Goal: Information Seeking & Learning: Learn about a topic

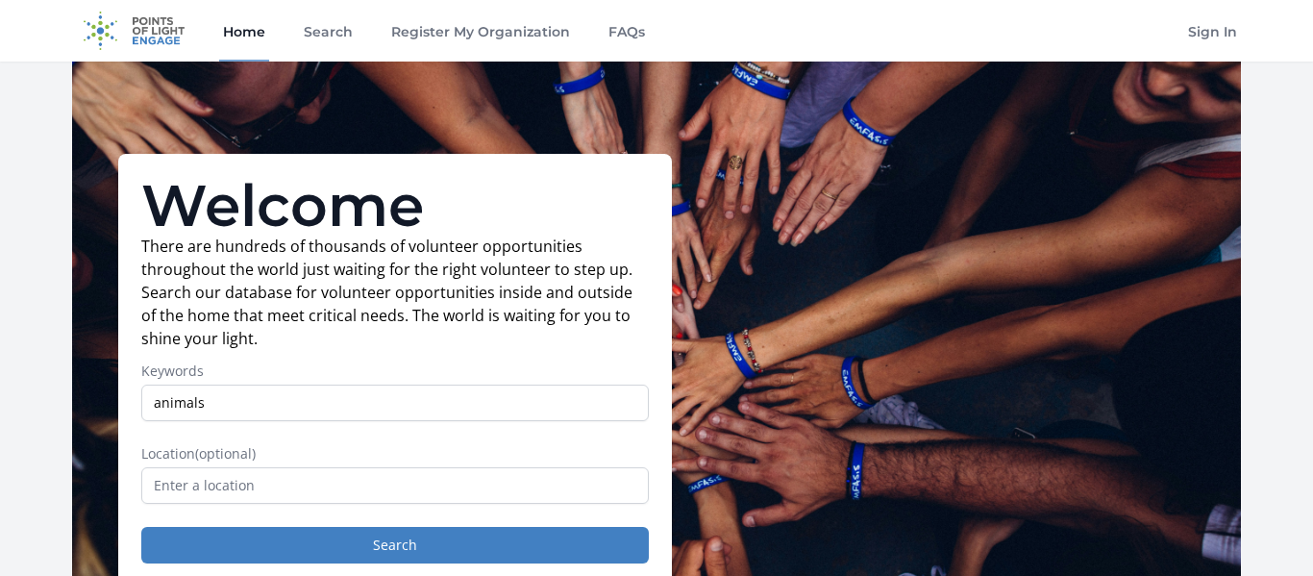
type input "animals"
click at [141, 527] on button "Search" at bounding box center [395, 545] width 508 height 37
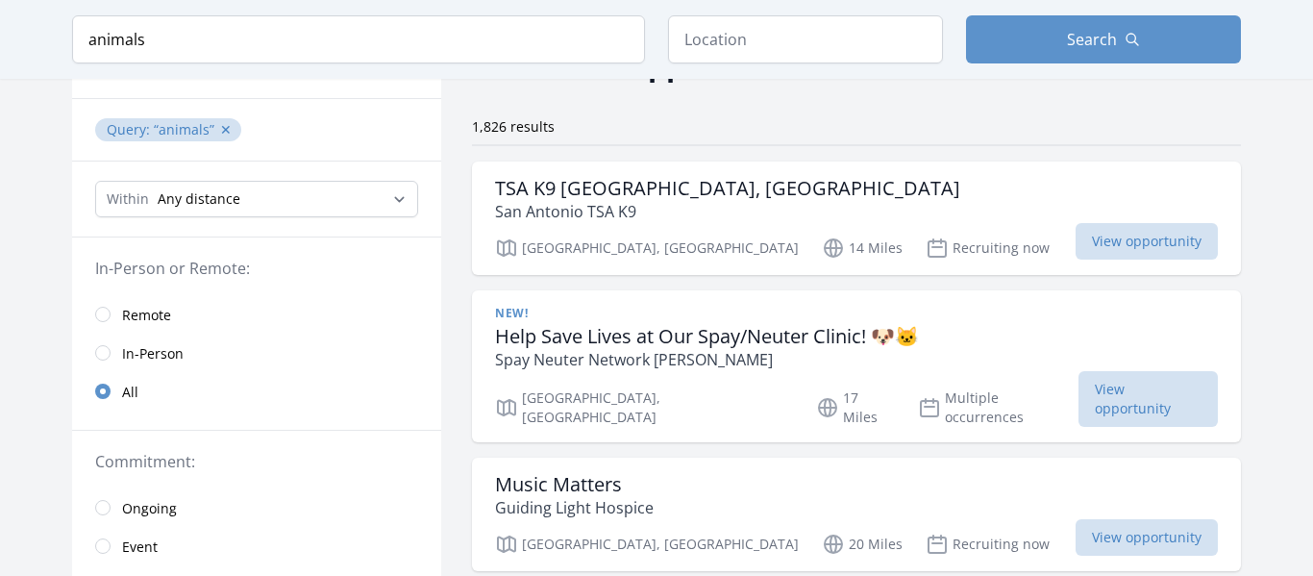
scroll to position [125, 0]
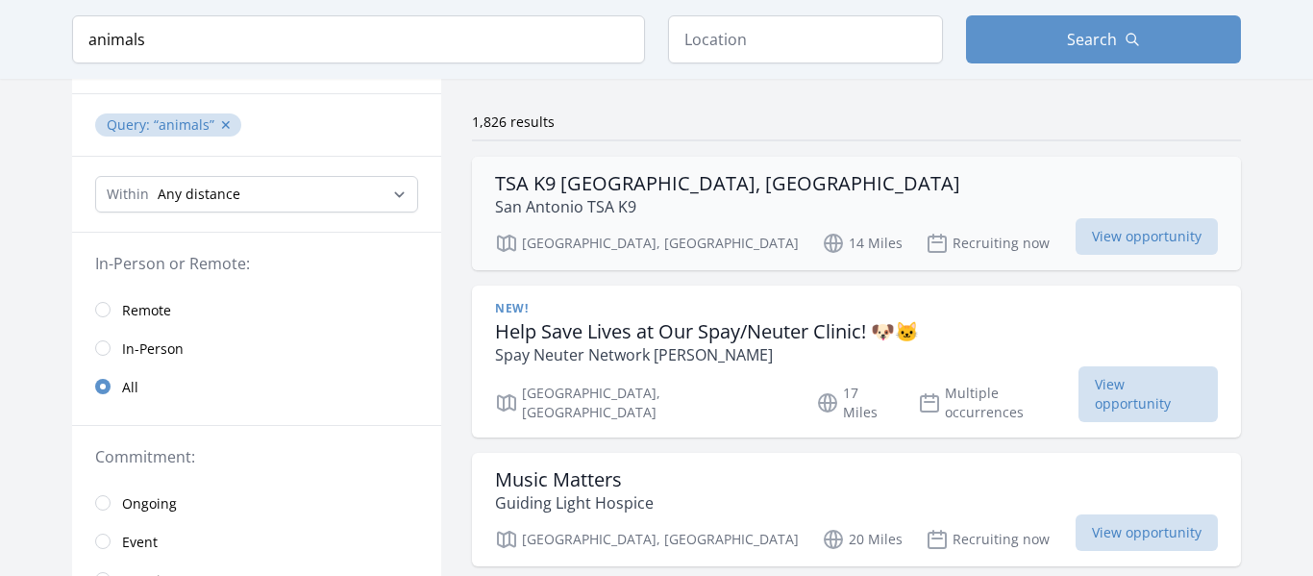
click at [1038, 205] on div "TSA K9 San Antonio, TX San Antonio TSA K9" at bounding box center [856, 195] width 723 height 46
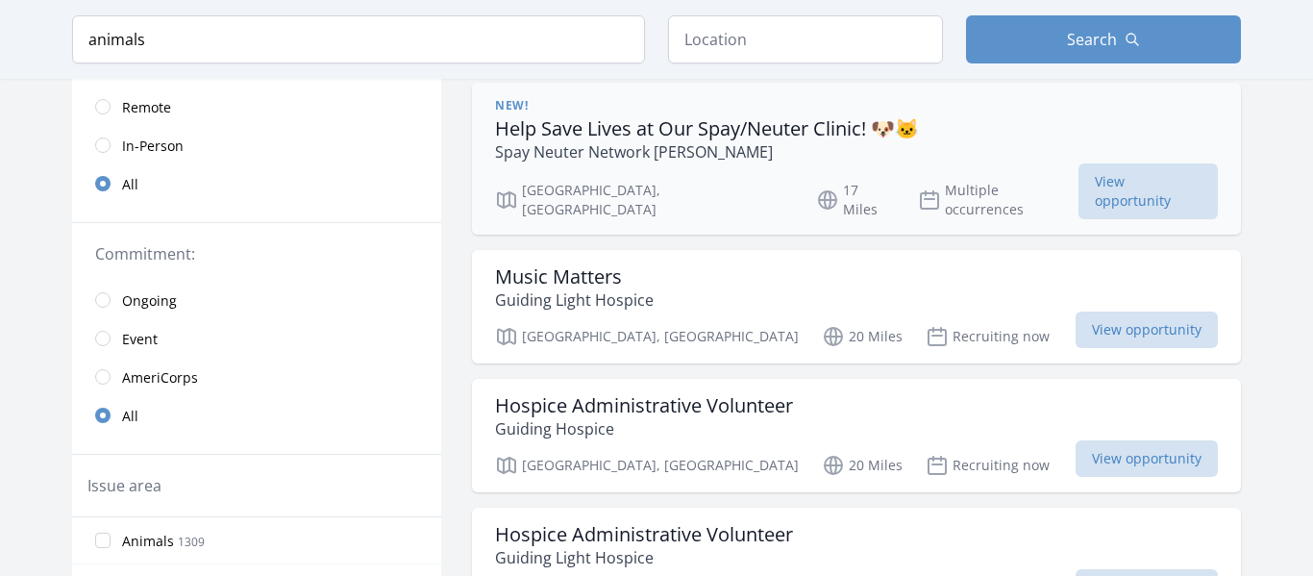
scroll to position [325, 0]
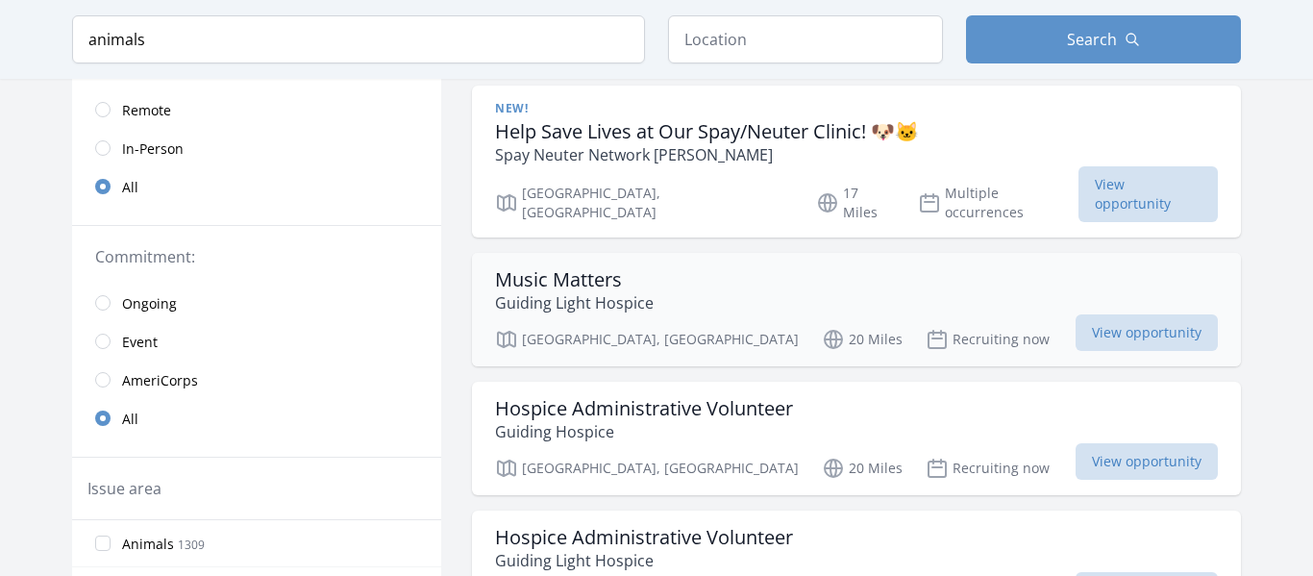
click at [823, 268] on div "Music Matters Guiding Light Hospice" at bounding box center [856, 291] width 723 height 46
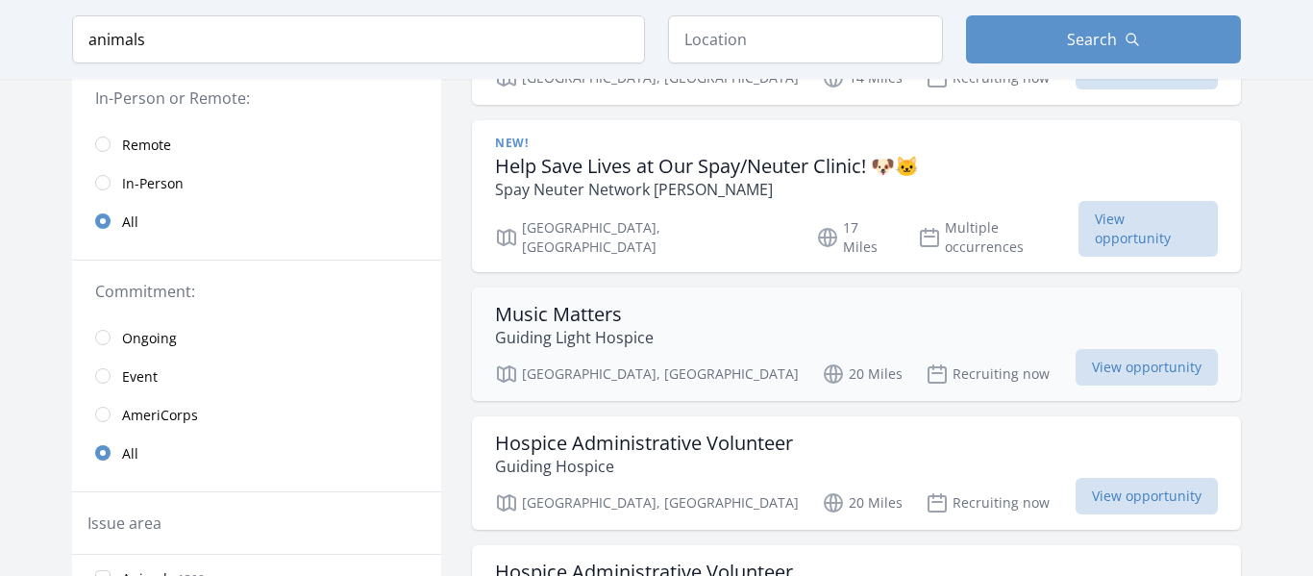
scroll to position [252, 0]
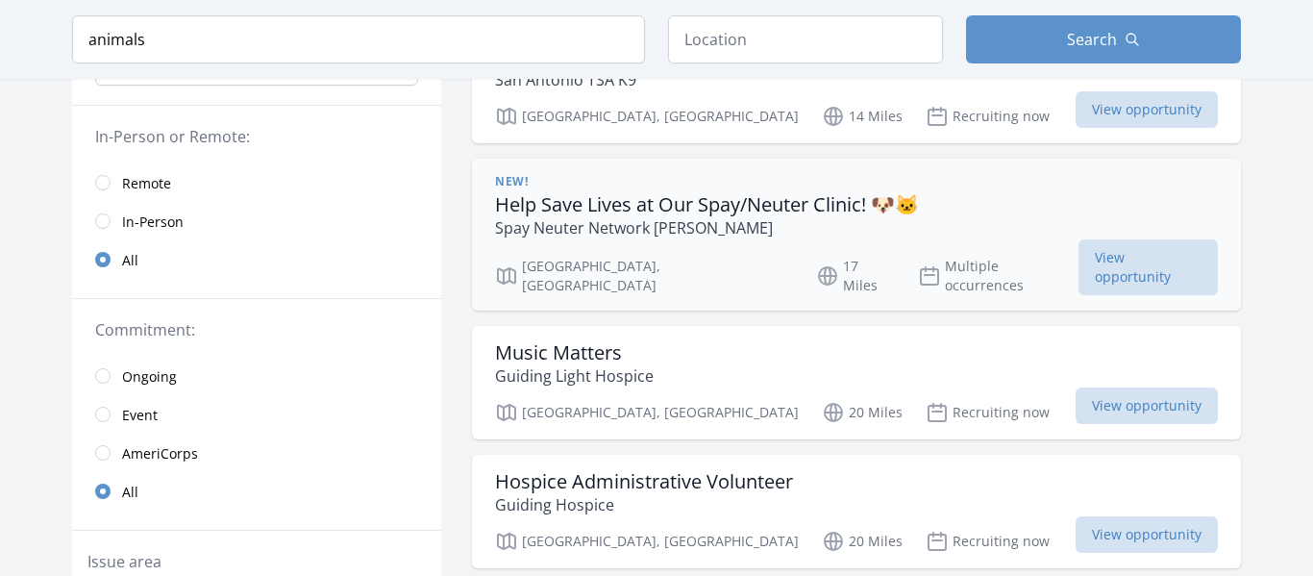
click at [501, 224] on p "Spay Neuter Network [PERSON_NAME]" at bounding box center [707, 227] width 424 height 23
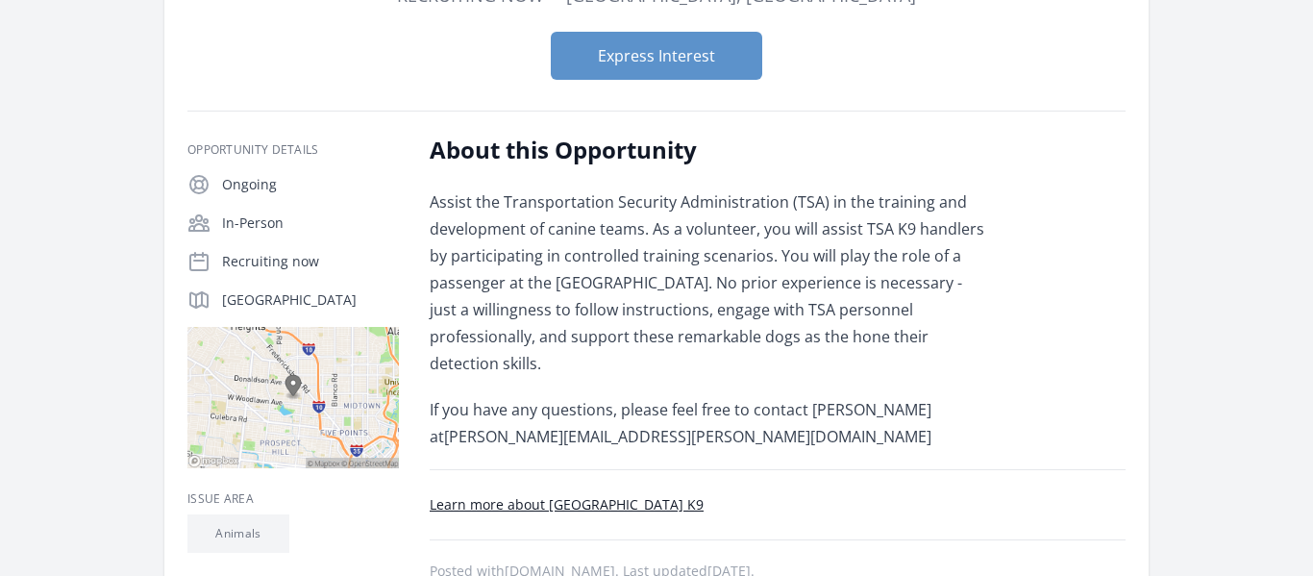
scroll to position [265, 0]
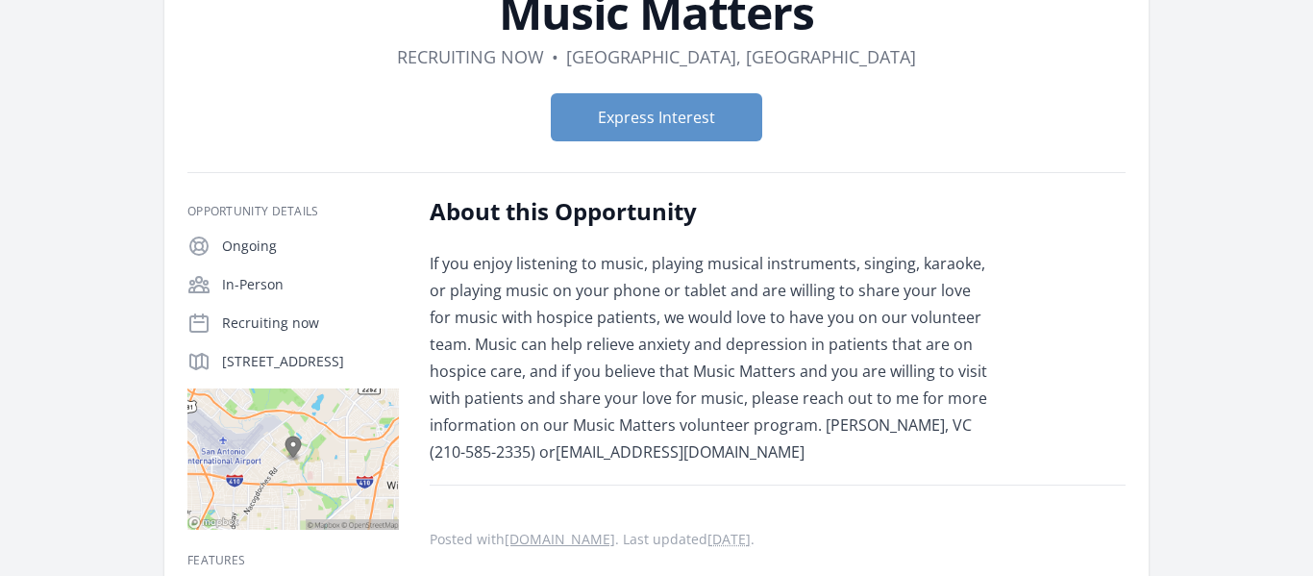
scroll to position [128, 0]
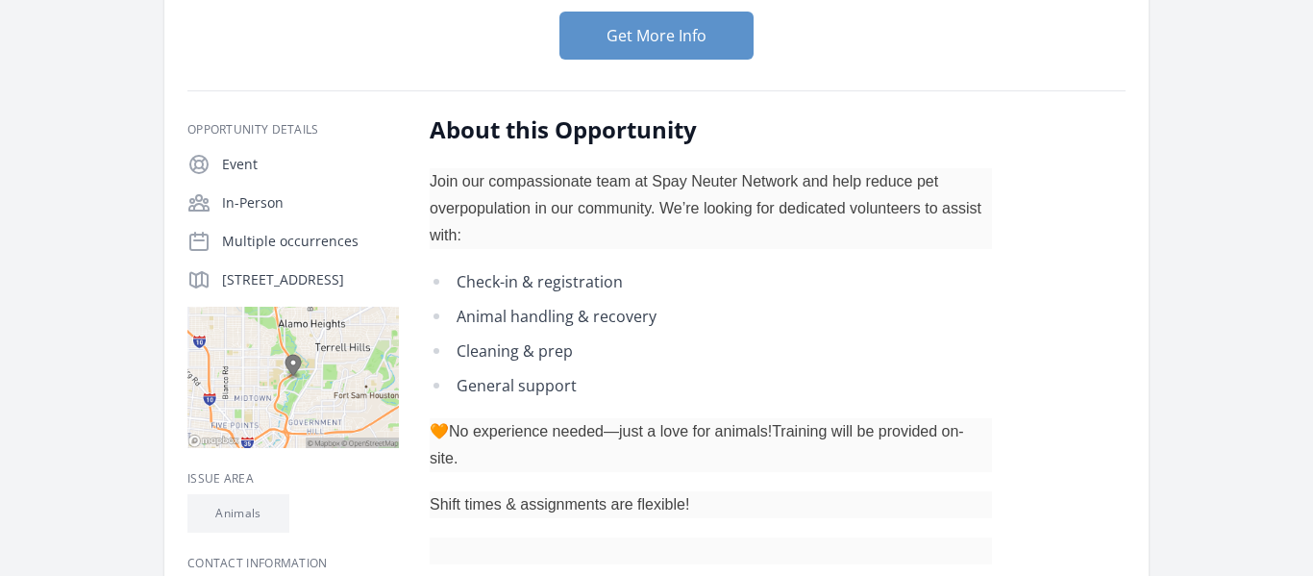
scroll to position [286, 0]
